Goal: Transaction & Acquisition: Book appointment/travel/reservation

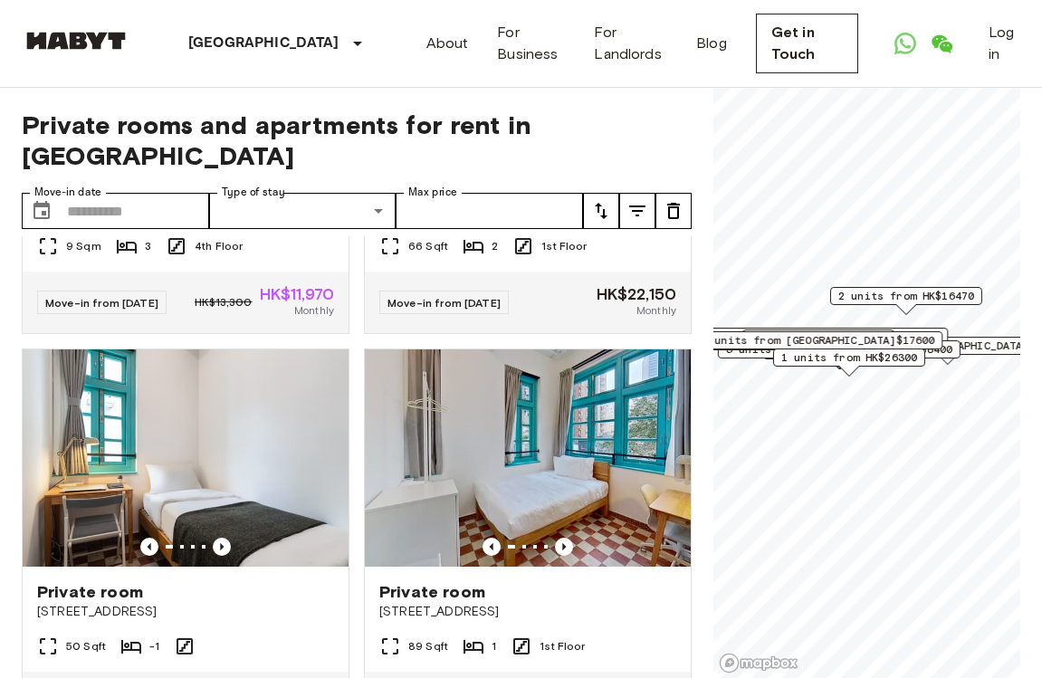
scroll to position [3107, 0]
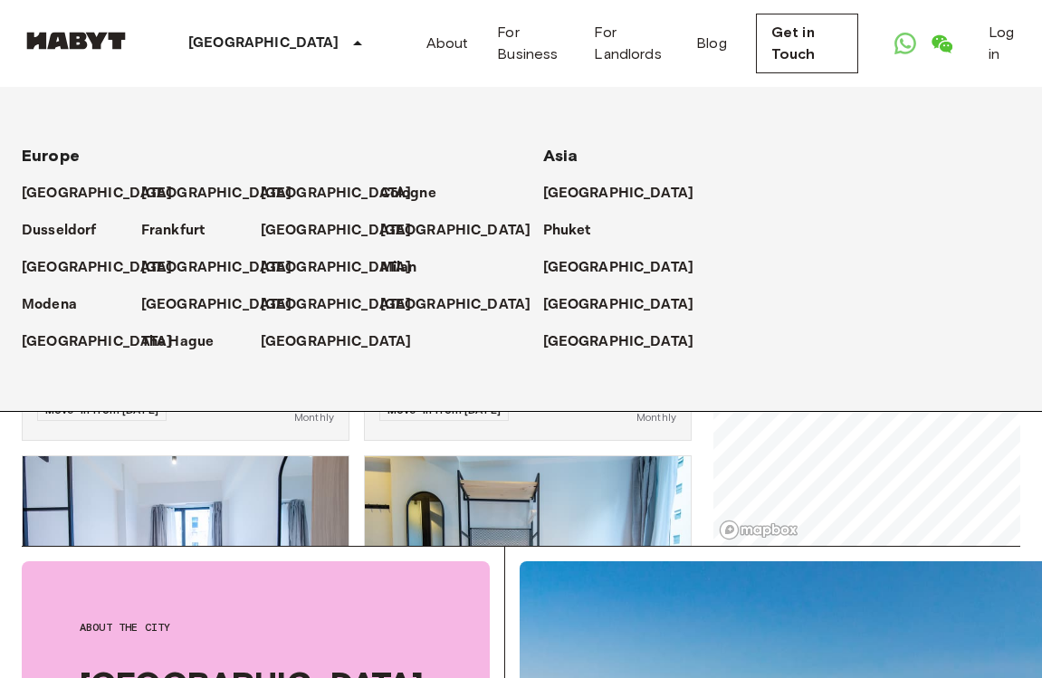
scroll to position [132, 0]
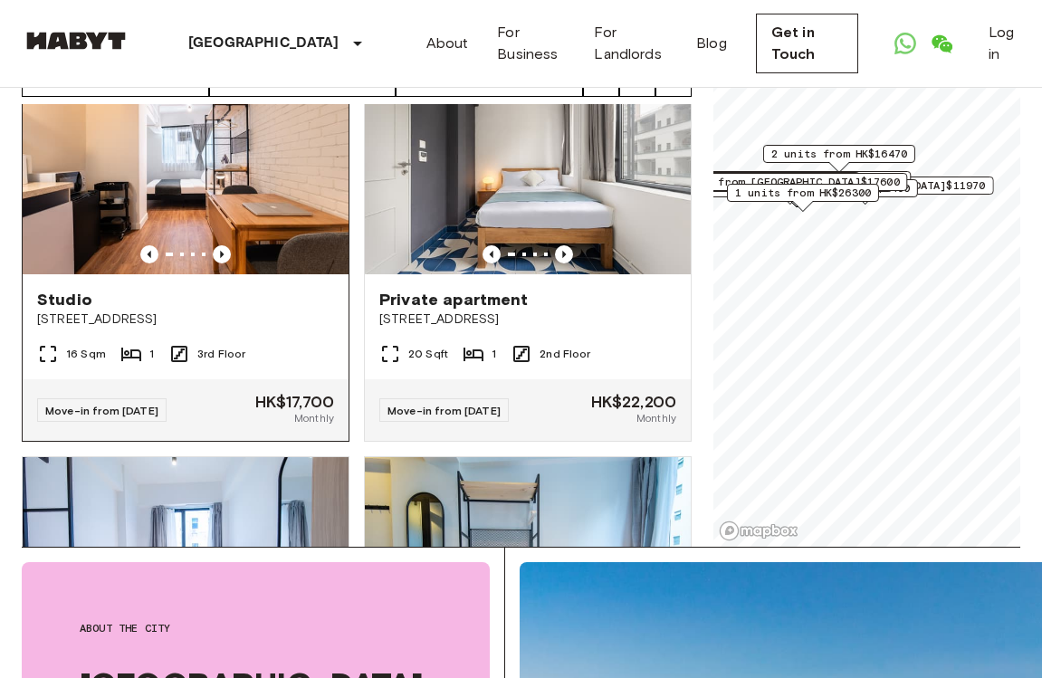
click at [235, 204] on img at bounding box center [186, 165] width 326 height 217
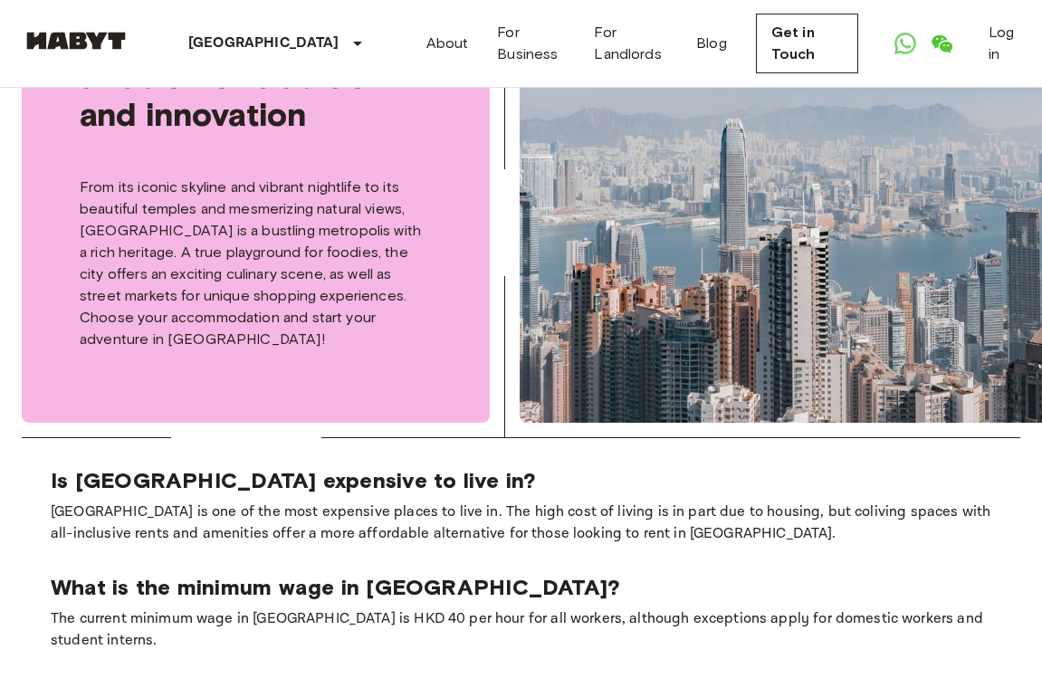
scroll to position [784, 0]
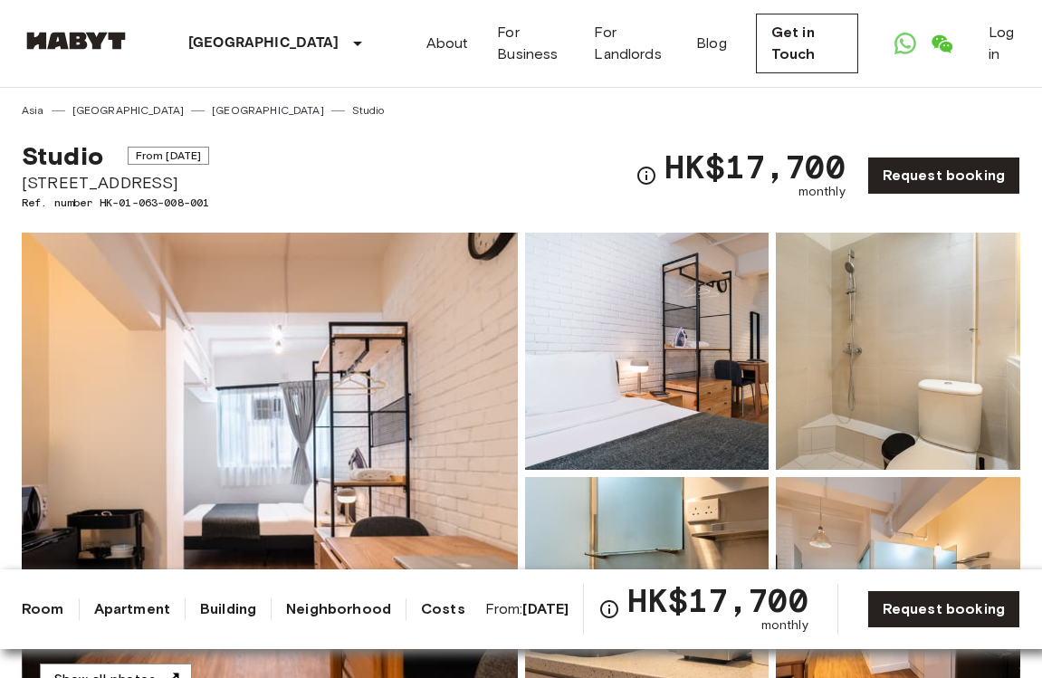
click at [302, 168] on div "Studio From [DATE] [STREET_ADDRESS]. number HK-01-063-008-001 HK$17,700 monthly…" at bounding box center [521, 165] width 999 height 92
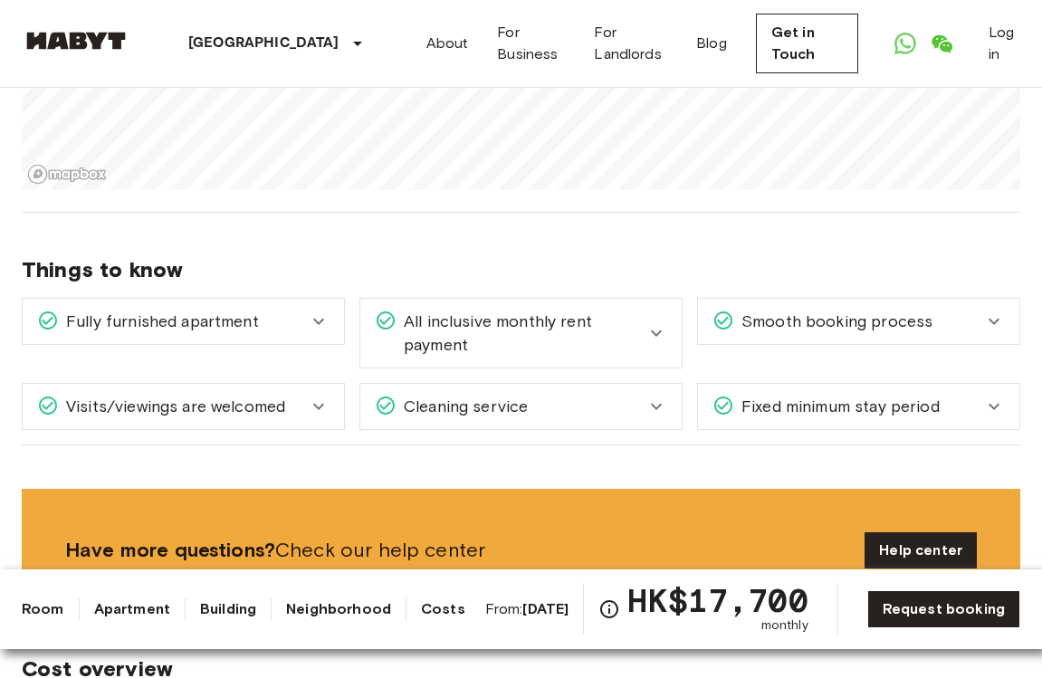
scroll to position [1977, 0]
